Goal: Task Accomplishment & Management: Manage account settings

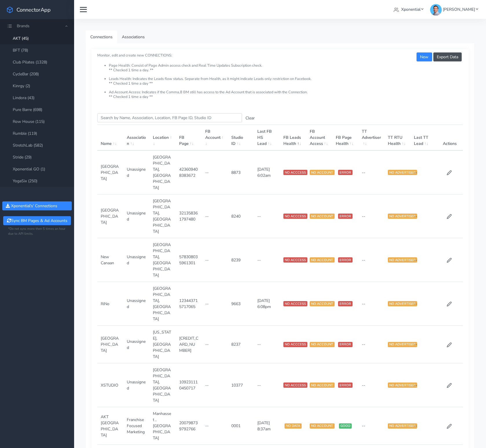
drag, startPoint x: 204, startPoint y: 141, endPoint x: 207, endPoint y: 141, distance: 2.9
click at [204, 141] on th "FB Account" at bounding box center [215, 138] width 26 height 26
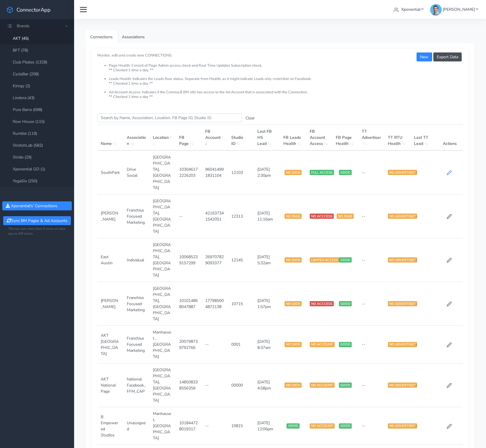
click at [447, 170] on icon at bounding box center [449, 172] width 5 height 5
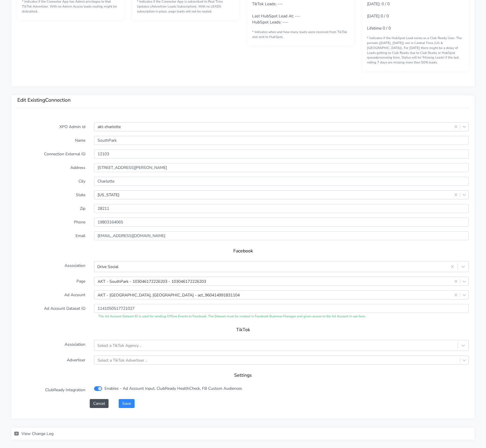
scroll to position [389, 0]
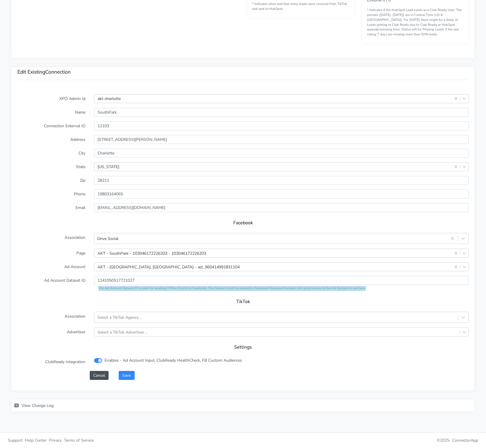
drag, startPoint x: 363, startPoint y: 289, endPoint x: 96, endPoint y: 289, distance: 267.0
click at [96, 289] on div "The Ad Account Dataset ID is used for sending Offline Events to Facebook. The D…" at bounding box center [281, 288] width 375 height 5
click at [113, 295] on div "TikTok" at bounding box center [243, 303] width 452 height 16
click at [123, 281] on input "1141050517721027" at bounding box center [281, 280] width 375 height 9
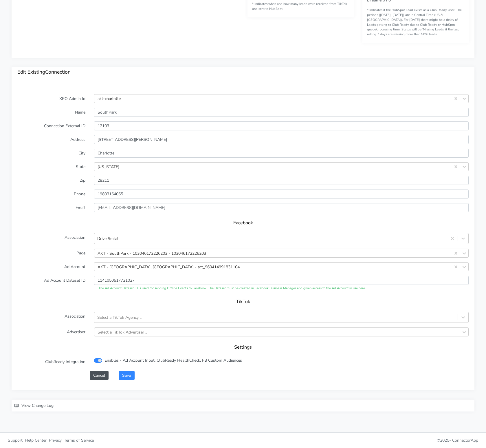
click at [70, 291] on form "XPO Admin Id akt-charlotte Name SouthPark Connection External ID 12103 Address …" at bounding box center [243, 237] width 452 height 286
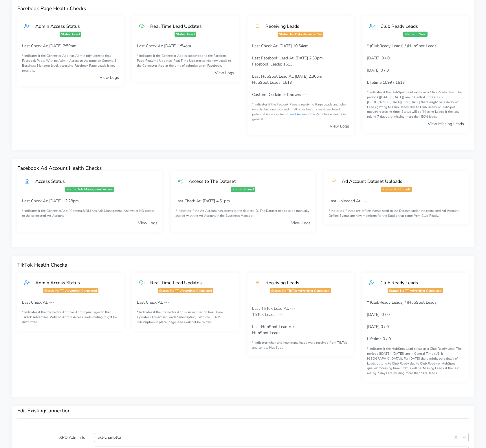
scroll to position [0, 0]
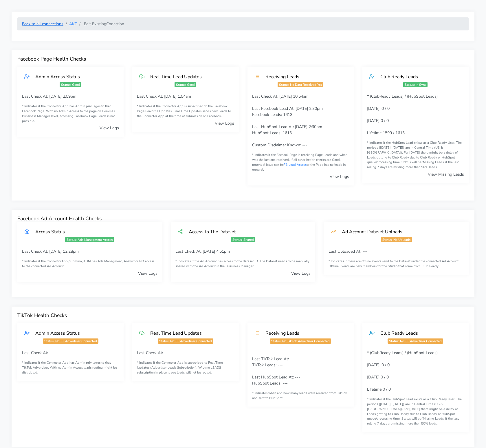
click at [48, 24] on link "Back to all connections" at bounding box center [42, 24] width 41 height 6
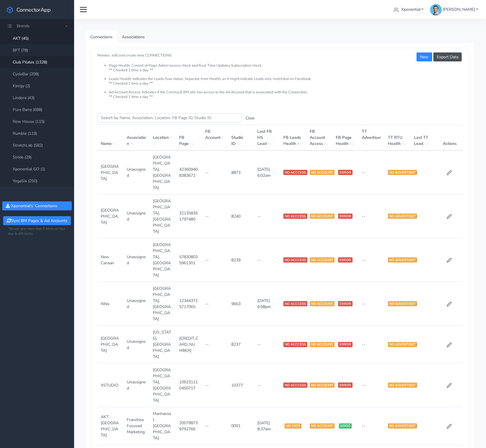
click at [37, 61] on link "Club Pilates (1328)" at bounding box center [37, 62] width 74 height 12
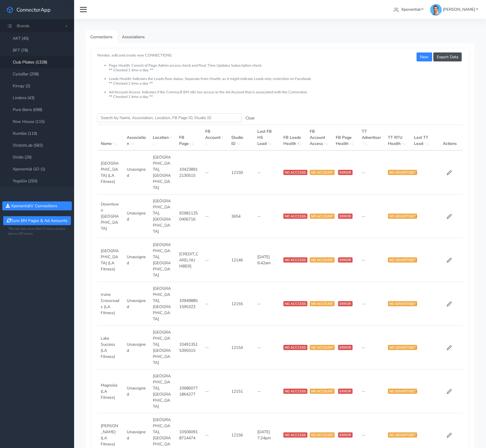
click at [268, 135] on th "Last FB HS Lead" at bounding box center [267, 138] width 26 height 26
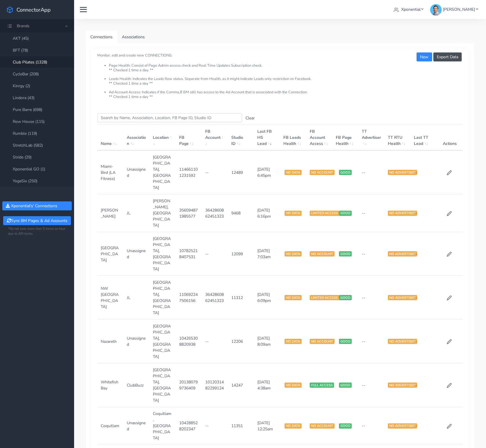
click at [262, 137] on th "Last FB HS Lead" at bounding box center [267, 138] width 26 height 26
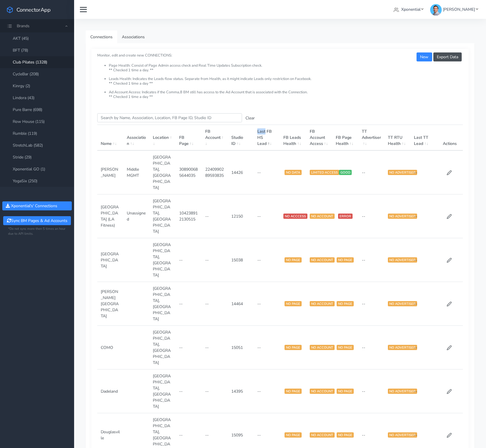
click at [262, 137] on th "Last FB HS Lead" at bounding box center [267, 138] width 26 height 26
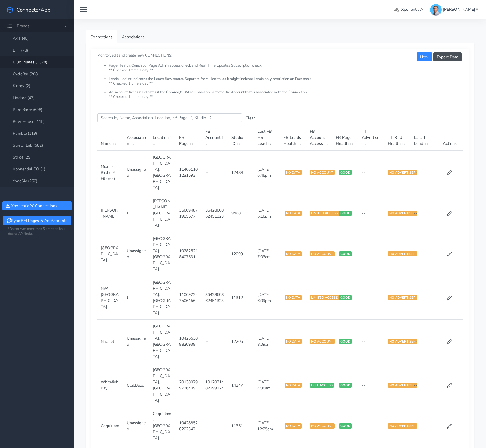
click at [216, 144] on th "FB Account" at bounding box center [215, 138] width 26 height 26
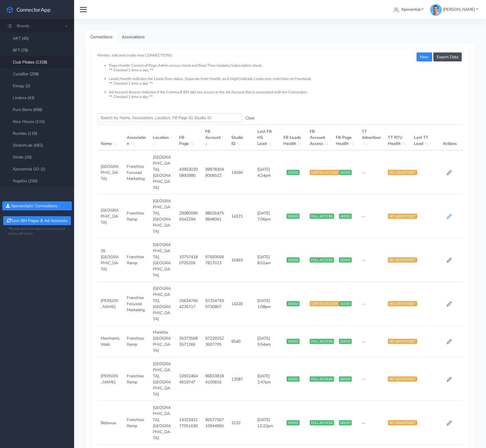
click at [448, 214] on icon at bounding box center [449, 216] width 4 height 4
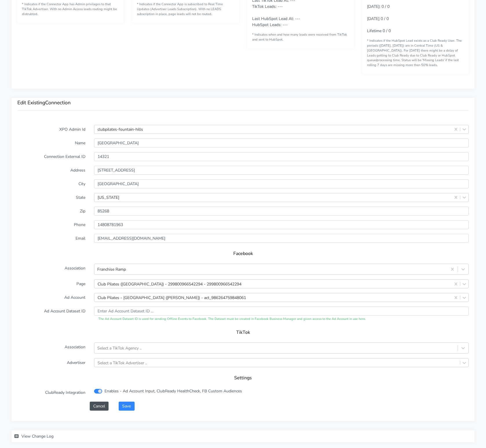
scroll to position [389, 0]
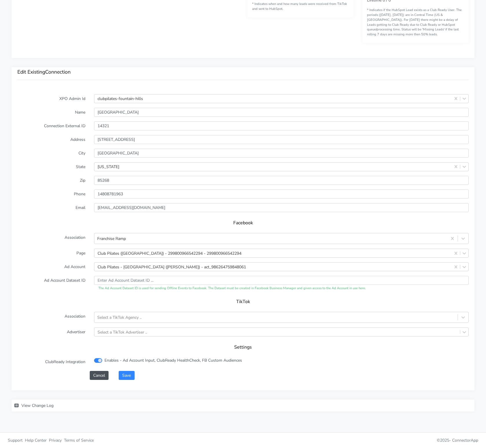
click at [124, 280] on input "text" at bounding box center [281, 280] width 375 height 9
drag, startPoint x: 52, startPoint y: 279, endPoint x: 90, endPoint y: 283, distance: 38.1
click at [90, 283] on div "Ad Account Dataset ID The Ad Account Dataset ID is used for sending Offline Eve…" at bounding box center [243, 283] width 460 height 15
click at [48, 404] on span "View Change Log" at bounding box center [37, 406] width 32 height 6
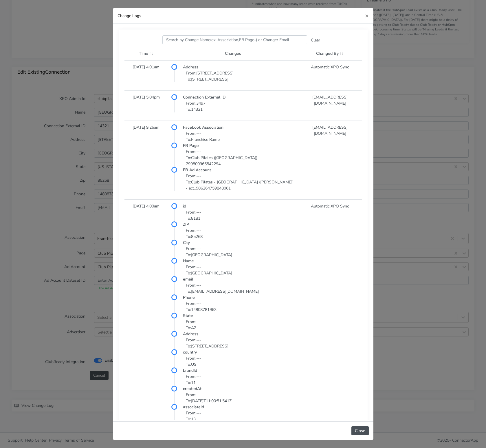
click at [294, 173] on p "From: --- To: Club Pilates - Fountain Hills (Hansen) - act_986264759848061" at bounding box center [239, 182] width 112 height 18
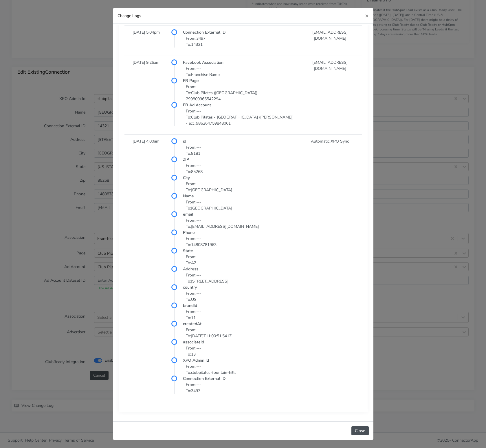
scroll to position [0, 0]
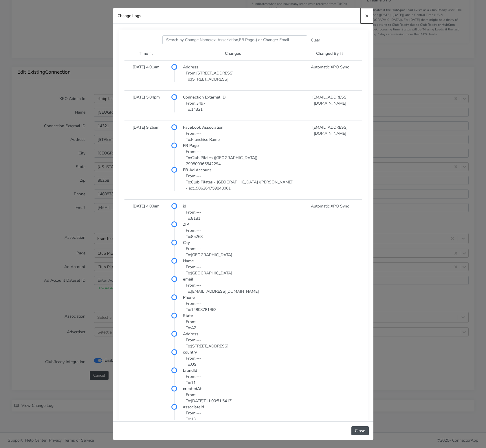
click at [367, 14] on span "×" at bounding box center [367, 16] width 4 height 8
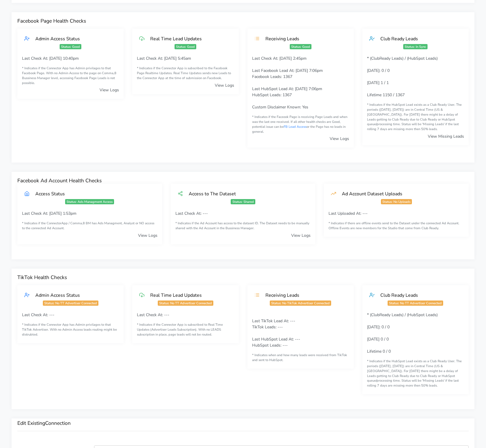
scroll to position [28, 0]
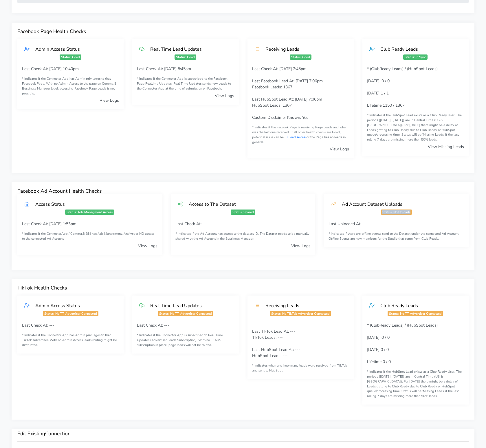
drag, startPoint x: 387, startPoint y: 213, endPoint x: 370, endPoint y: 213, distance: 17.4
click at [371, 214] on div "Ad Account Dataset Uploads Status: No Uploads" at bounding box center [396, 207] width 145 height 27
click at [407, 232] on small "* Indicates if there are offline events send to the Dataset under the connected…" at bounding box center [397, 236] width 136 height 10
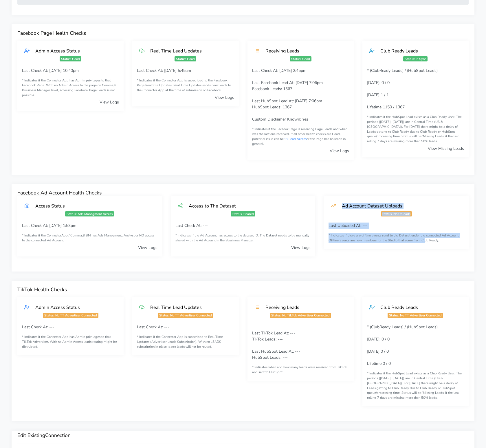
drag, startPoint x: 339, startPoint y: 203, endPoint x: 424, endPoint y: 240, distance: 92.5
click at [424, 240] on div "Ad Account Dataset Uploads Status: No Uploads Last Uploaded At: --- * Indicates…" at bounding box center [396, 222] width 145 height 53
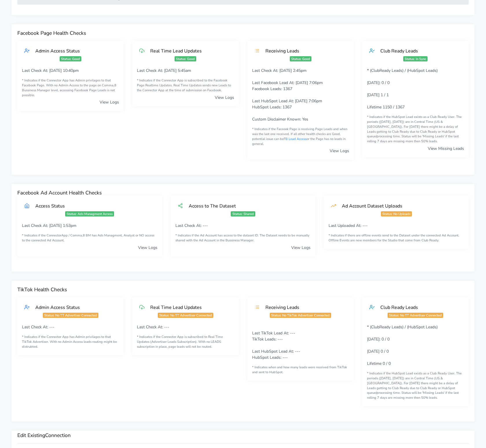
click at [409, 251] on div "Ad Account Dataset Uploads Status: No Uploads Last Uploaded At: --- * Indicates…" at bounding box center [396, 231] width 153 height 70
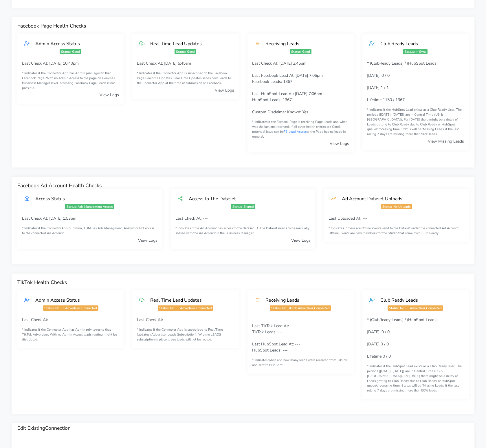
scroll to position [0, 0]
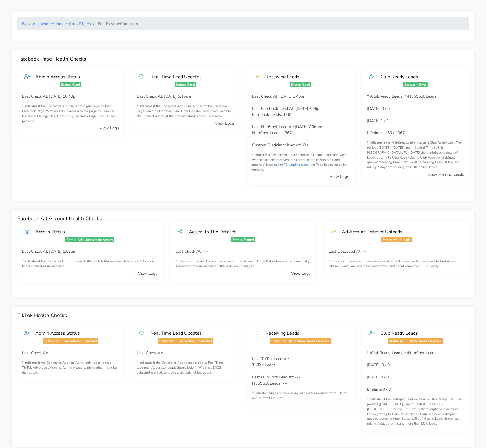
click at [295, 271] on link "View Logs" at bounding box center [300, 274] width 19 height 6
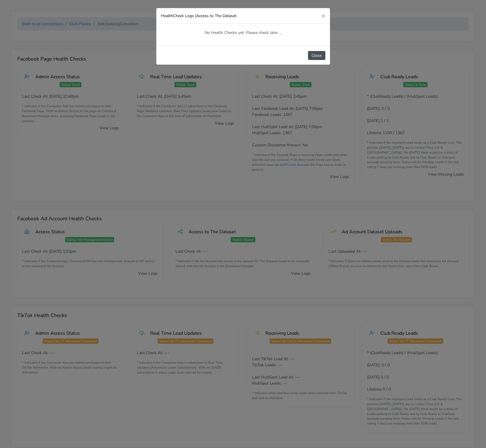
click at [303, 275] on div "HealthCheck Logs | Access to The Dataset × No Health Checks yet. Please check l…" at bounding box center [243, 224] width 486 height 448
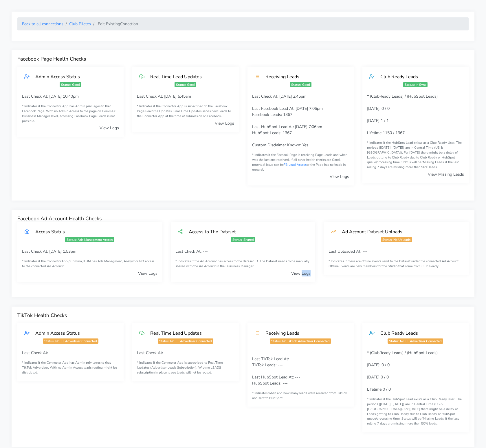
click at [303, 275] on link "View Logs" at bounding box center [300, 274] width 19 height 6
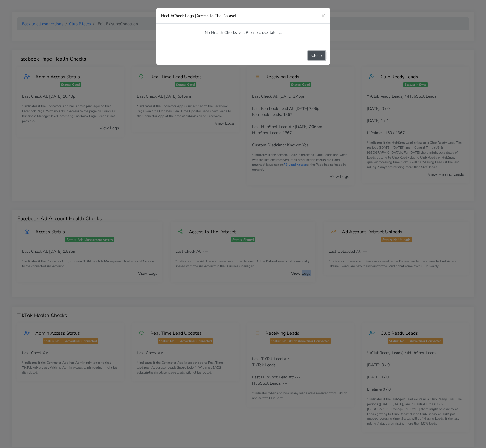
drag, startPoint x: 317, startPoint y: 56, endPoint x: 315, endPoint y: 84, distance: 28.2
click at [317, 56] on button "Close" at bounding box center [316, 55] width 17 height 9
